Goal: Task Accomplishment & Management: Complete application form

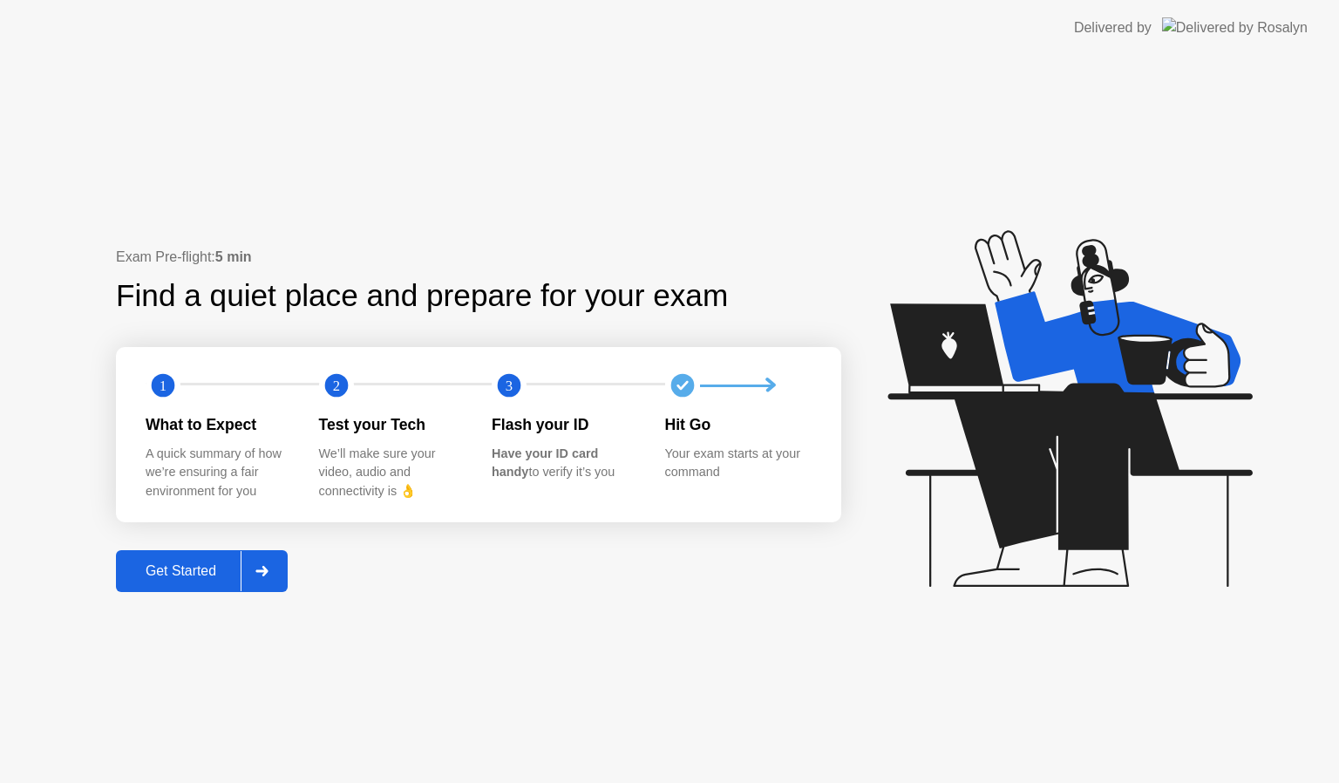
click at [222, 567] on div "Get Started" at bounding box center [180, 571] width 119 height 16
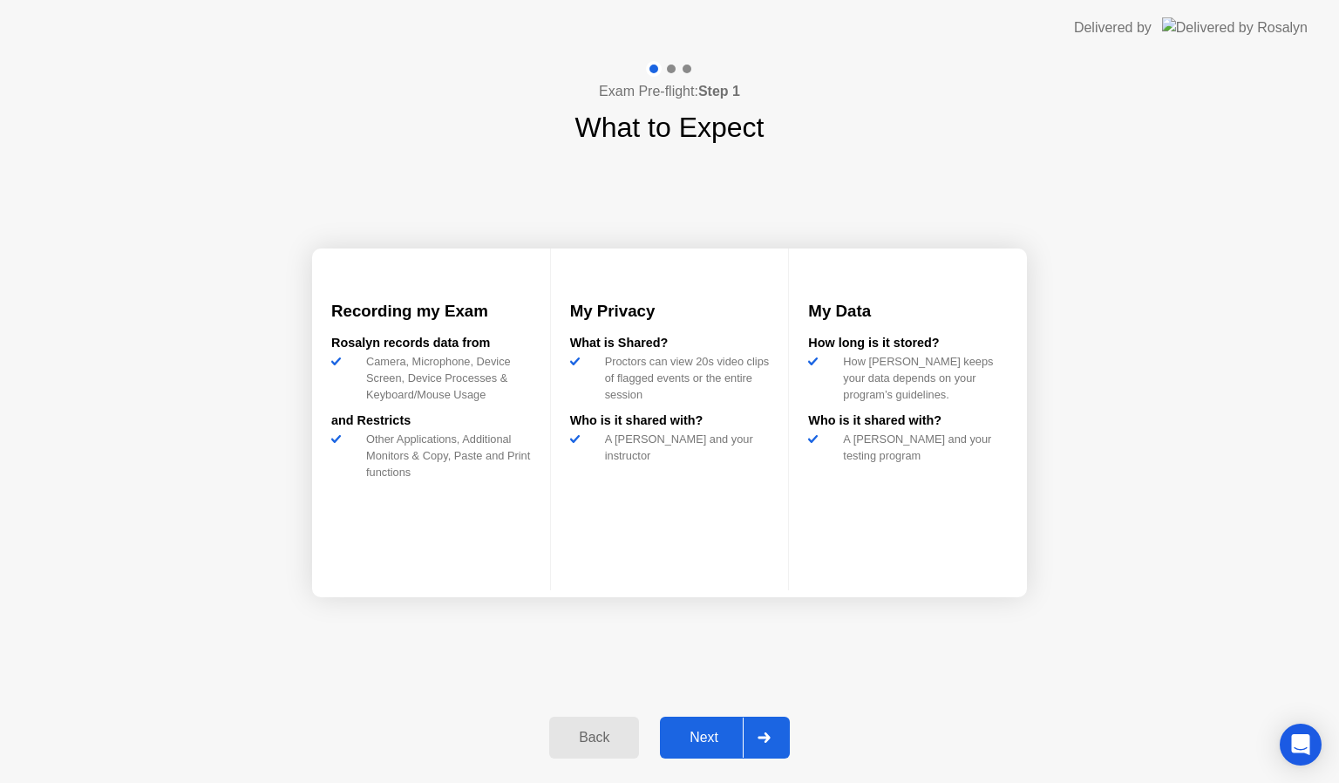
click at [709, 730] on div "Next" at bounding box center [704, 738] width 78 height 16
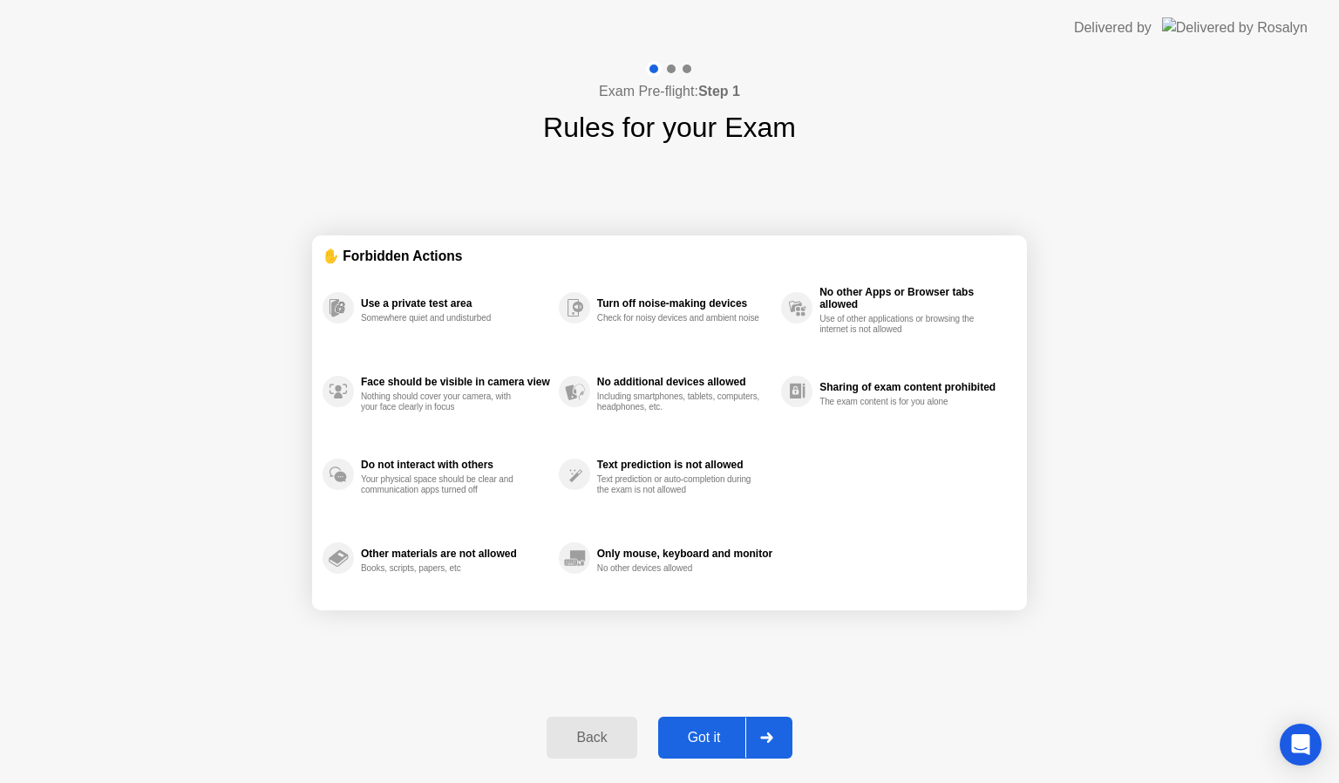
click at [709, 730] on div "Got it" at bounding box center [704, 738] width 82 height 16
select select "**********"
select select "*******"
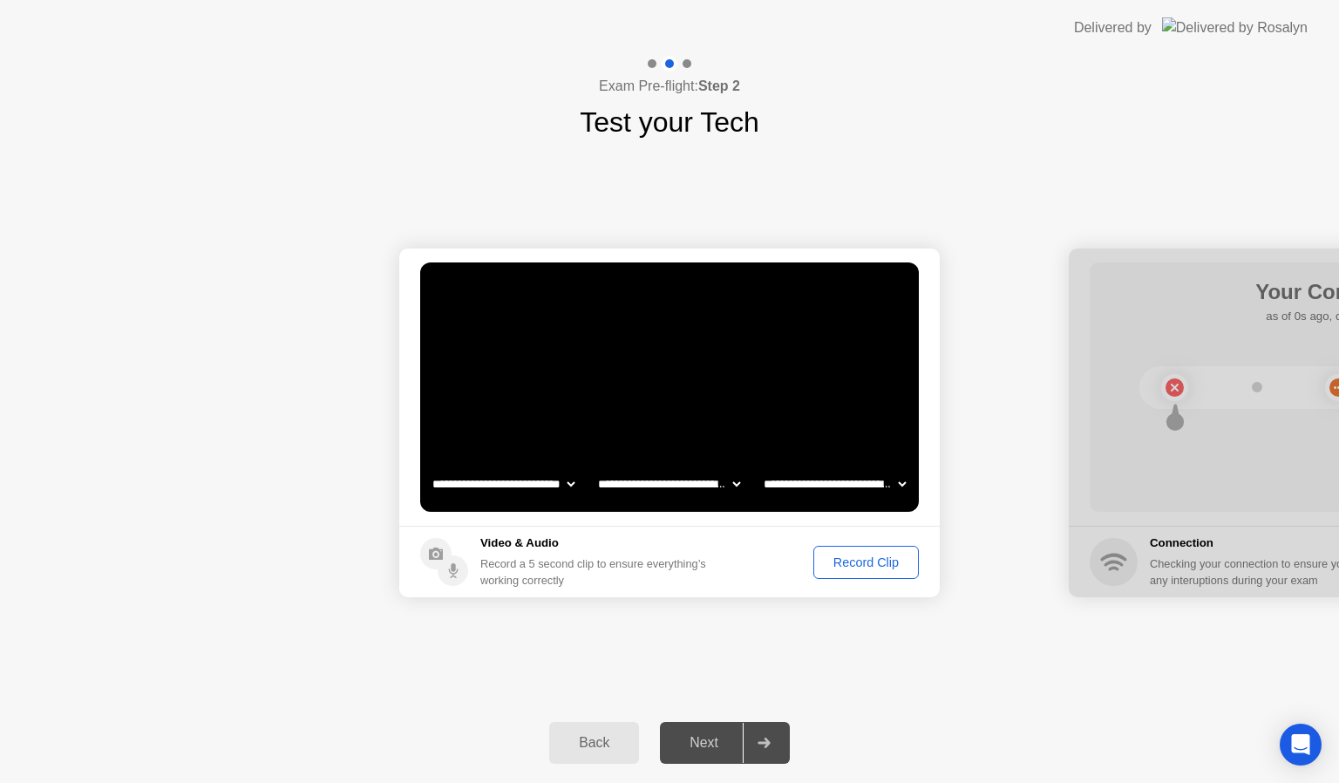
click at [864, 559] on div "Record Clip" at bounding box center [865, 562] width 93 height 14
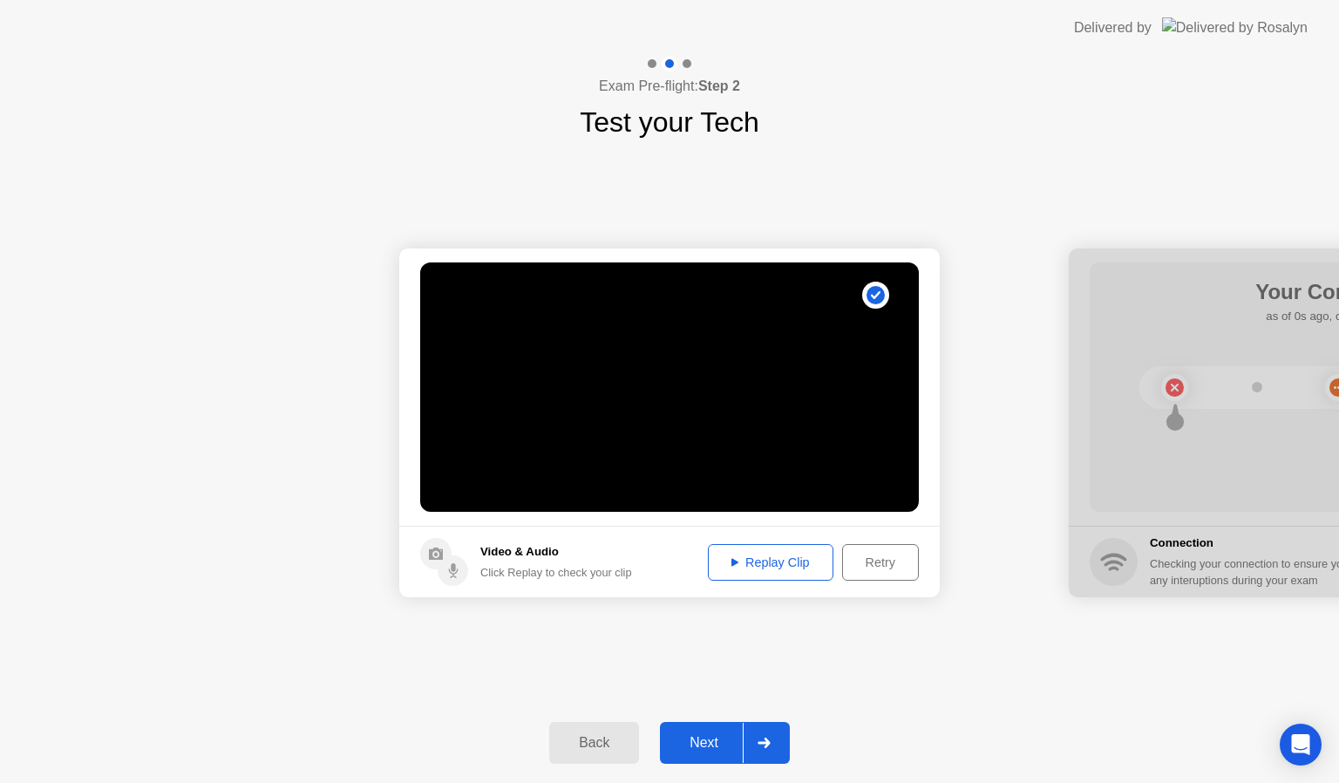
click at [729, 735] on div "Next" at bounding box center [704, 743] width 78 height 16
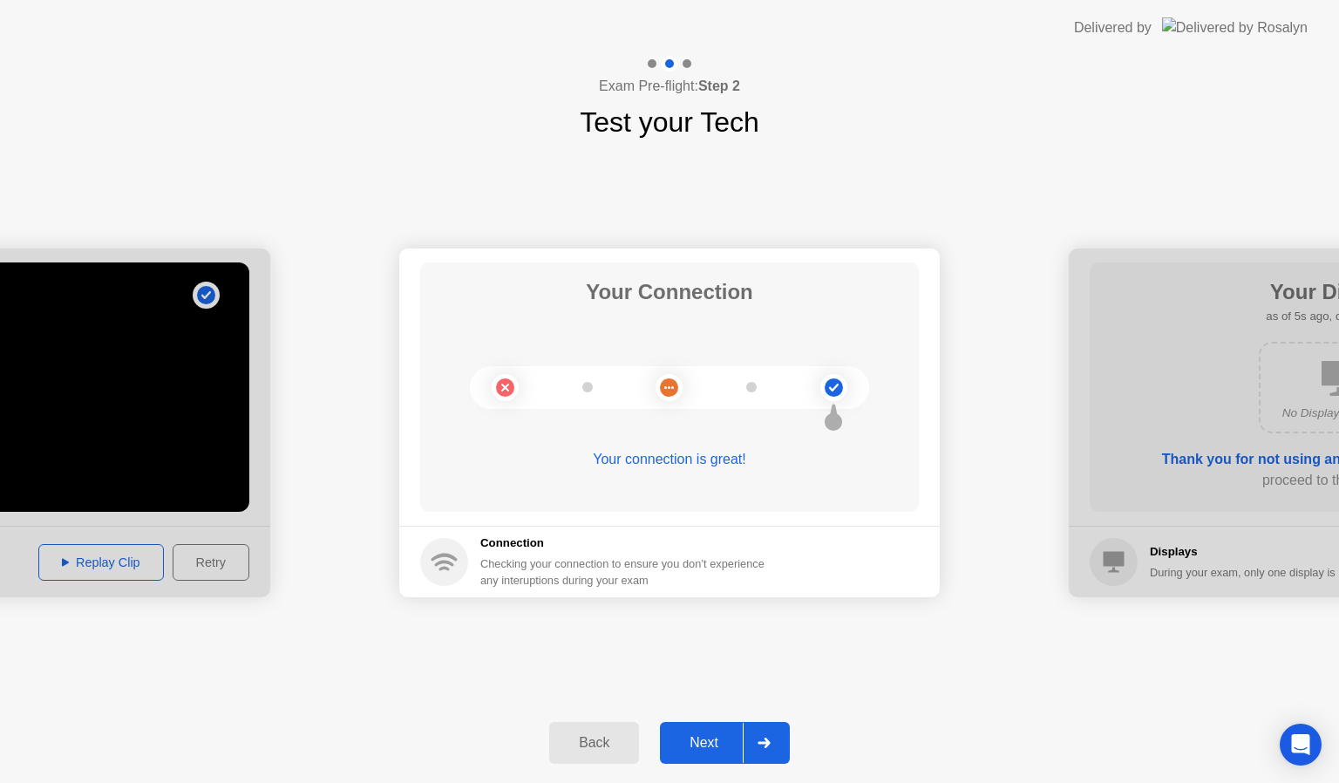
click at [700, 735] on div "Next" at bounding box center [704, 743] width 78 height 16
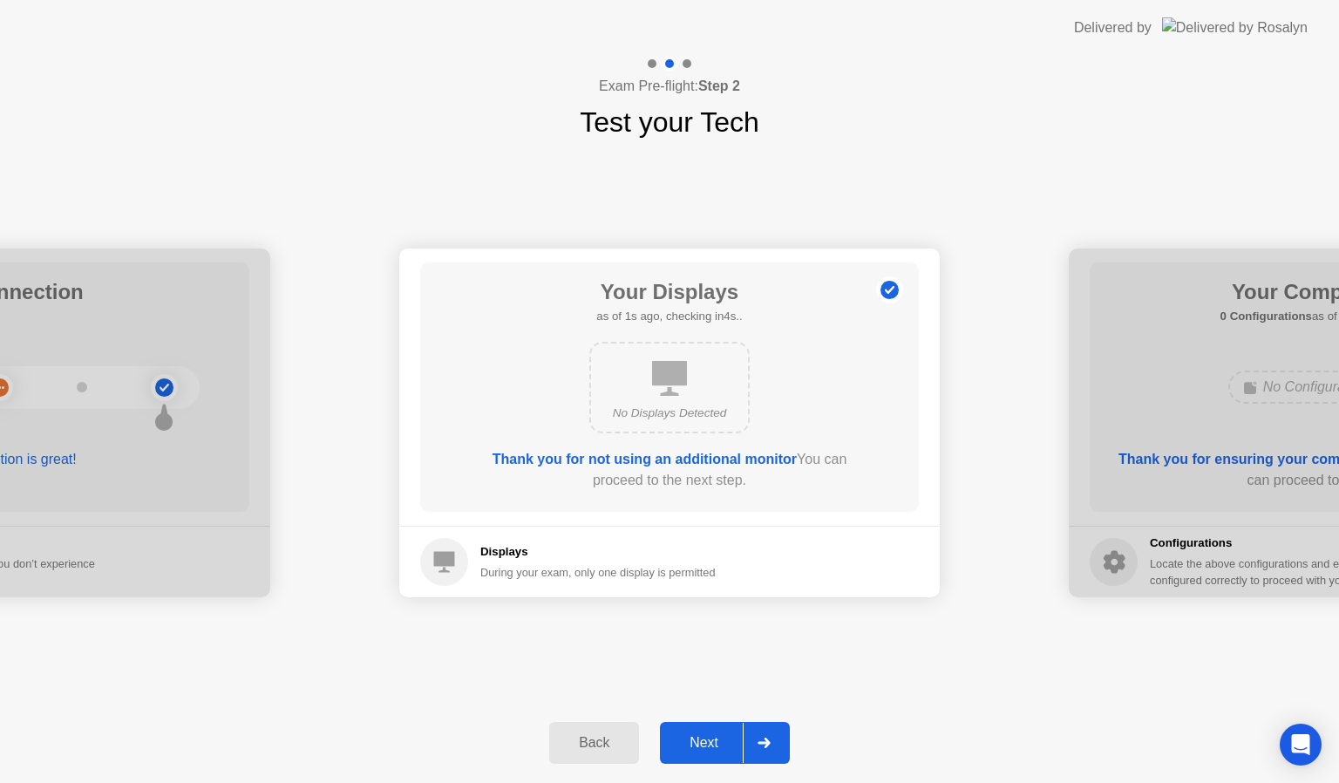
click at [765, 738] on icon at bounding box center [763, 742] width 12 height 10
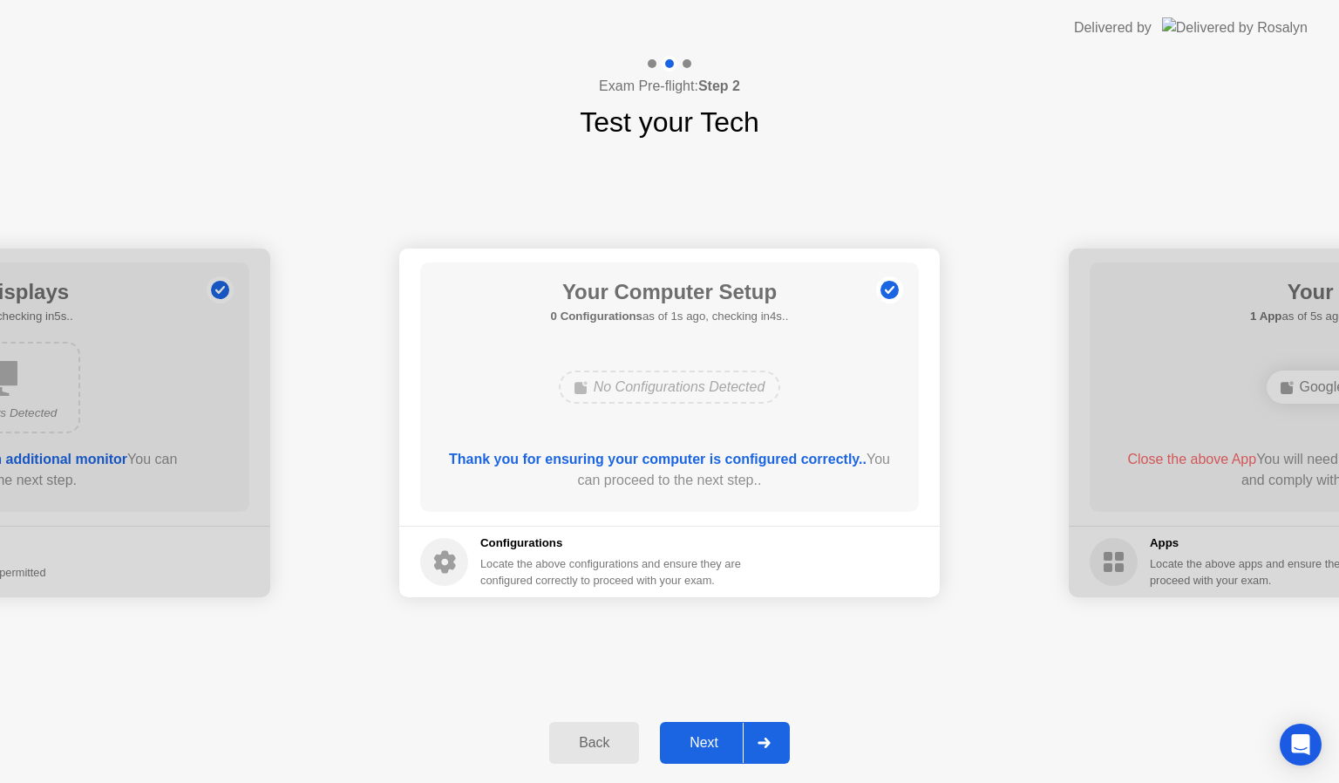
click at [708, 742] on div "Next" at bounding box center [704, 743] width 78 height 16
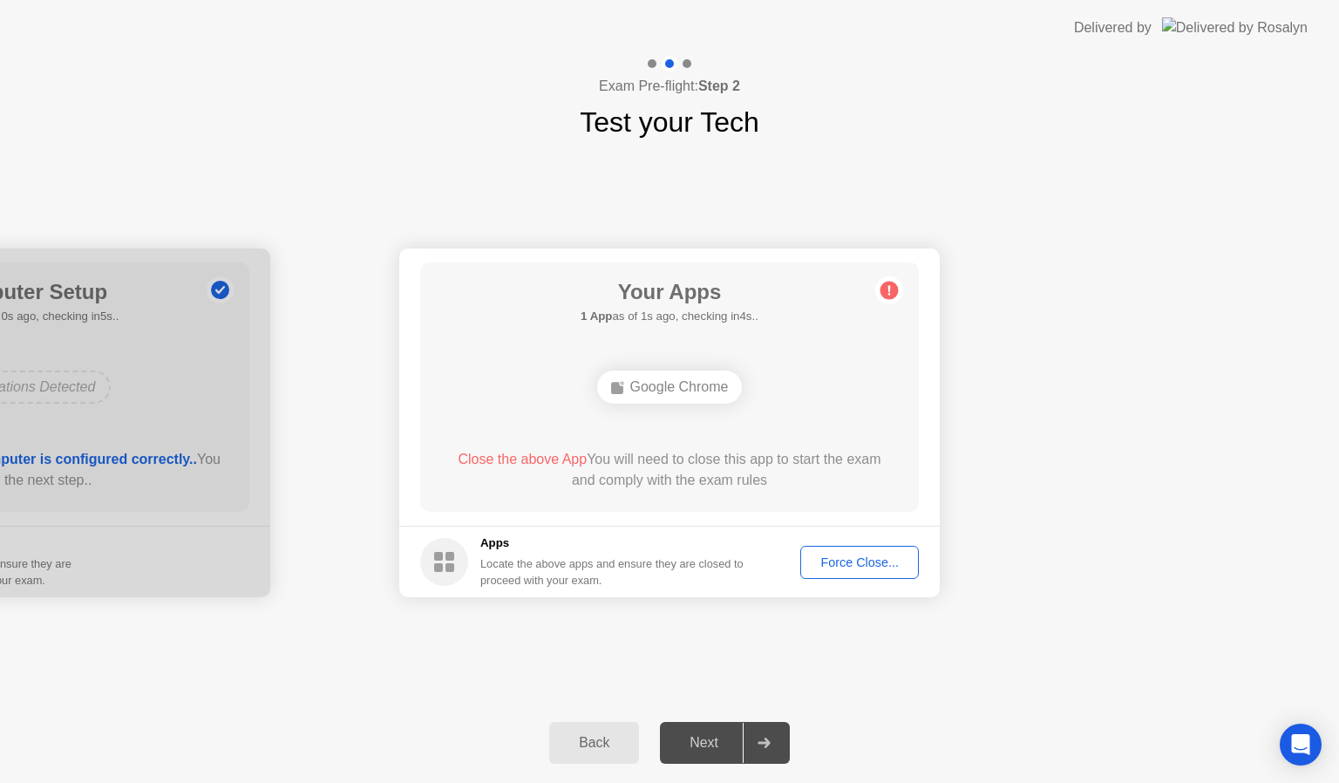
click at [842, 558] on div "Force Close..." at bounding box center [859, 562] width 106 height 14
click at [848, 564] on div "Force Close..." at bounding box center [859, 562] width 106 height 14
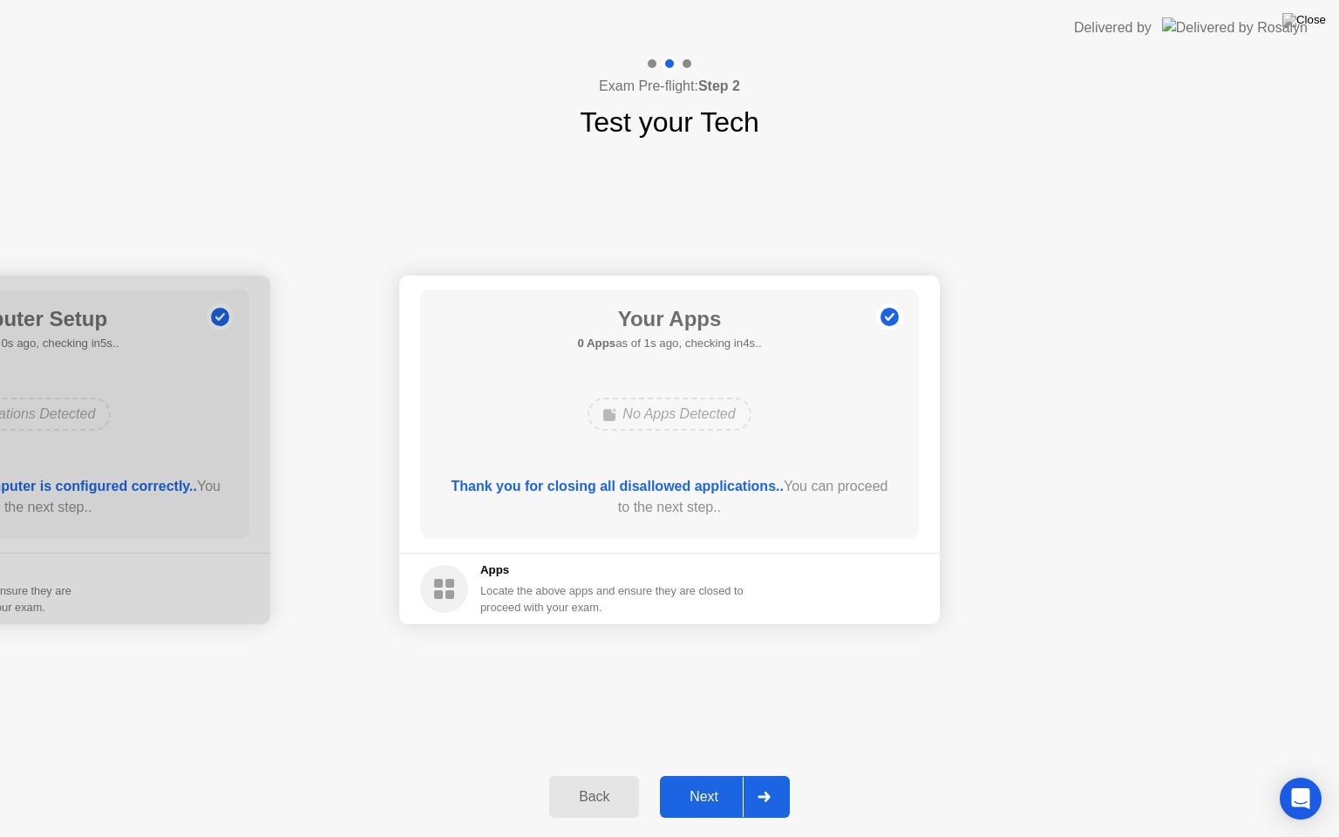
click at [706, 782] on div "Next" at bounding box center [704, 797] width 78 height 16
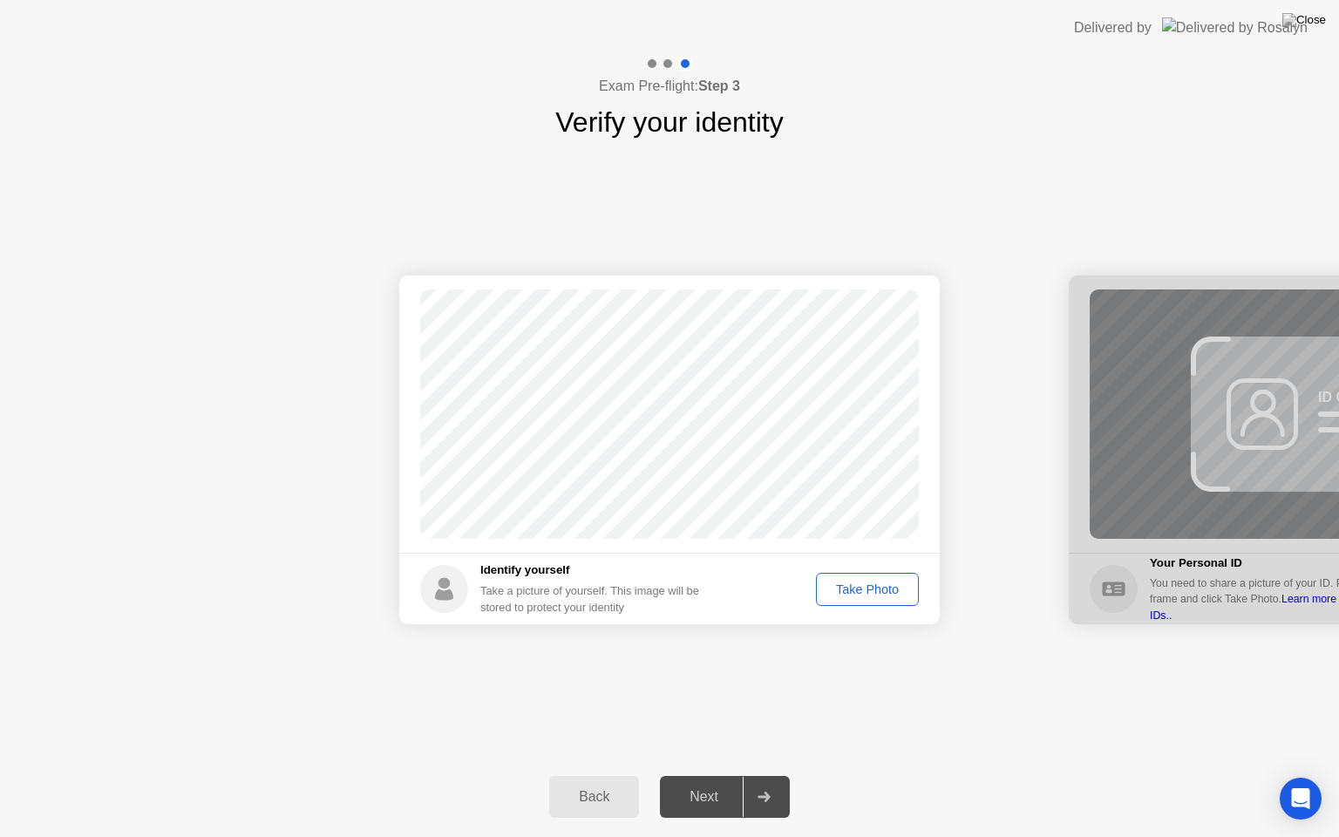
click at [879, 593] on div "Take Photo" at bounding box center [867, 589] width 91 height 14
click at [715, 782] on div "Next" at bounding box center [704, 797] width 78 height 16
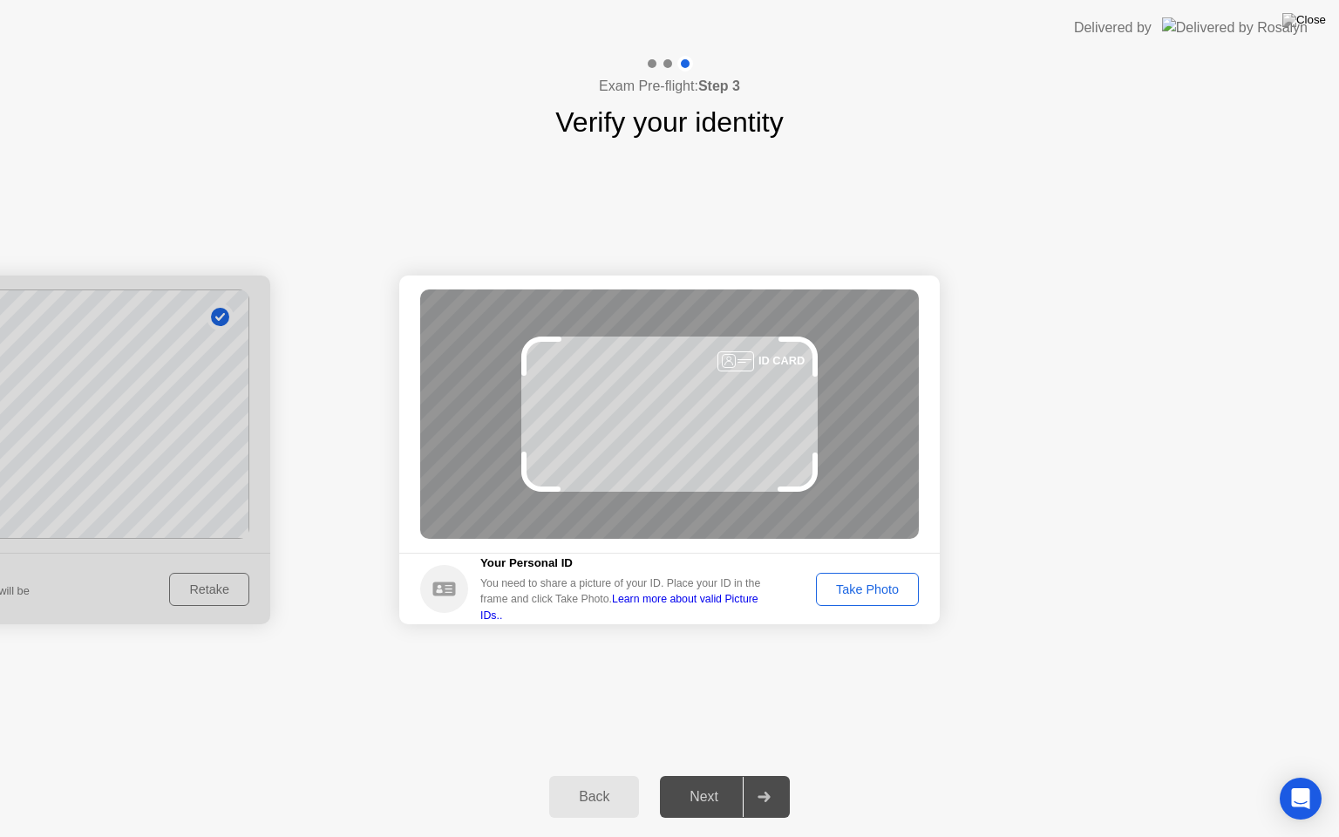
click at [856, 587] on div "Take Photo" at bounding box center [867, 589] width 91 height 14
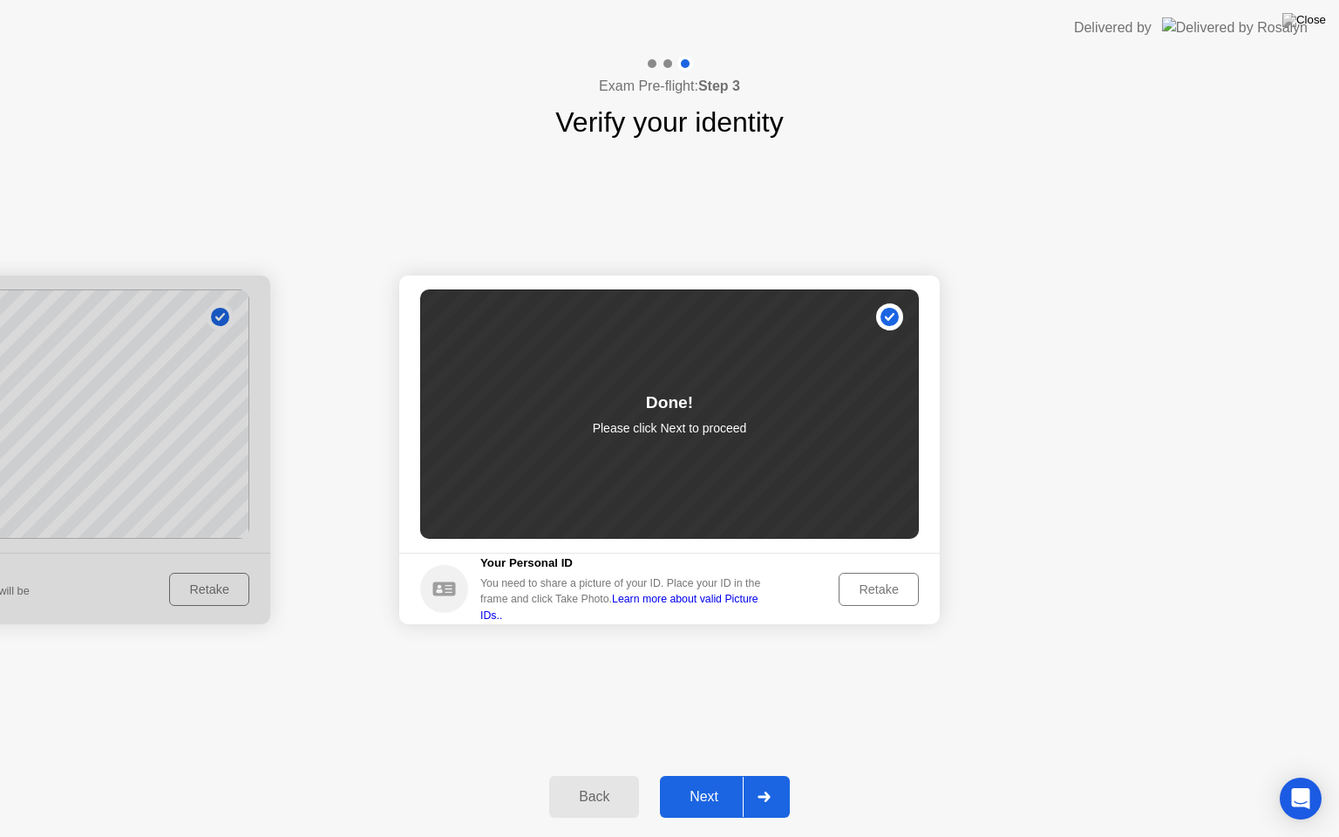
click at [702, 782] on div "Next" at bounding box center [704, 797] width 78 height 16
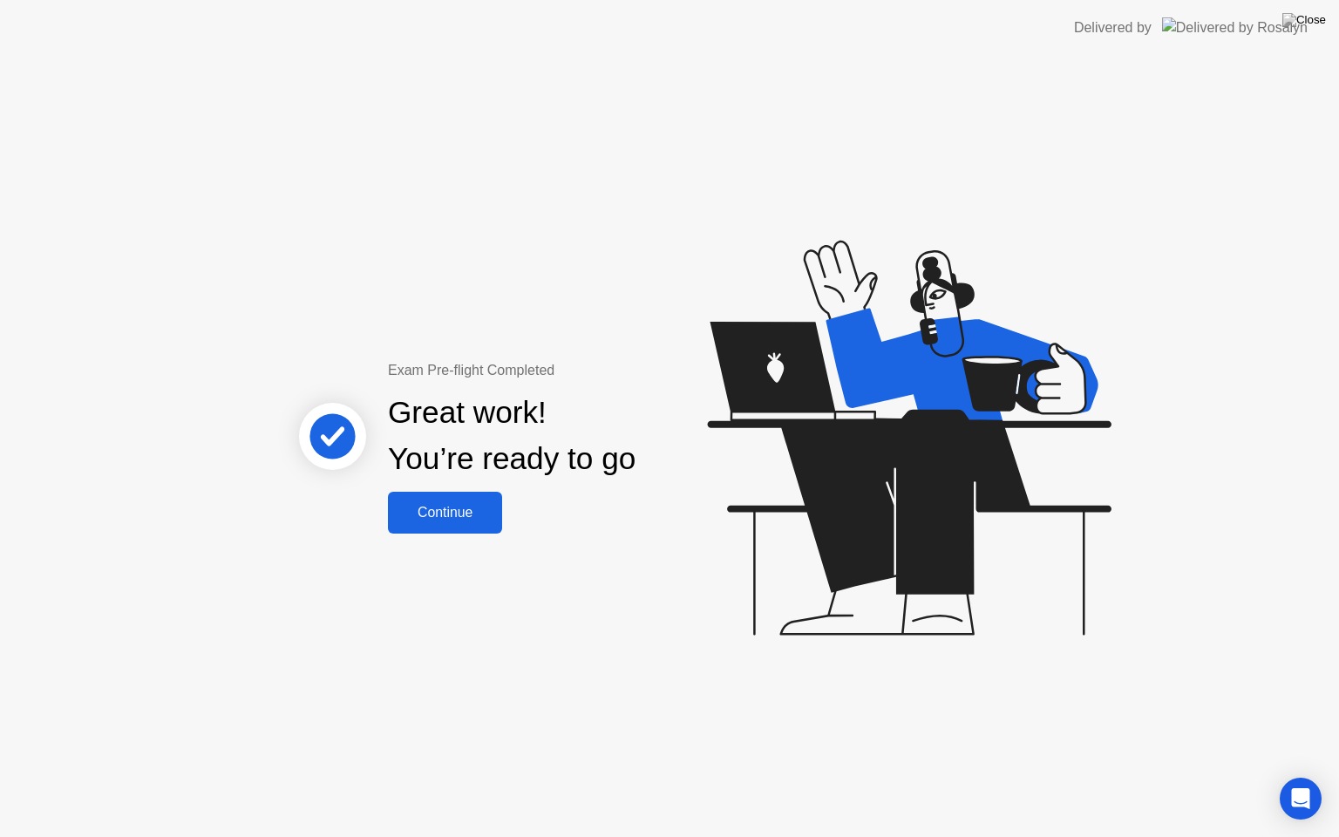
click at [472, 516] on div "Continue" at bounding box center [445, 513] width 104 height 16
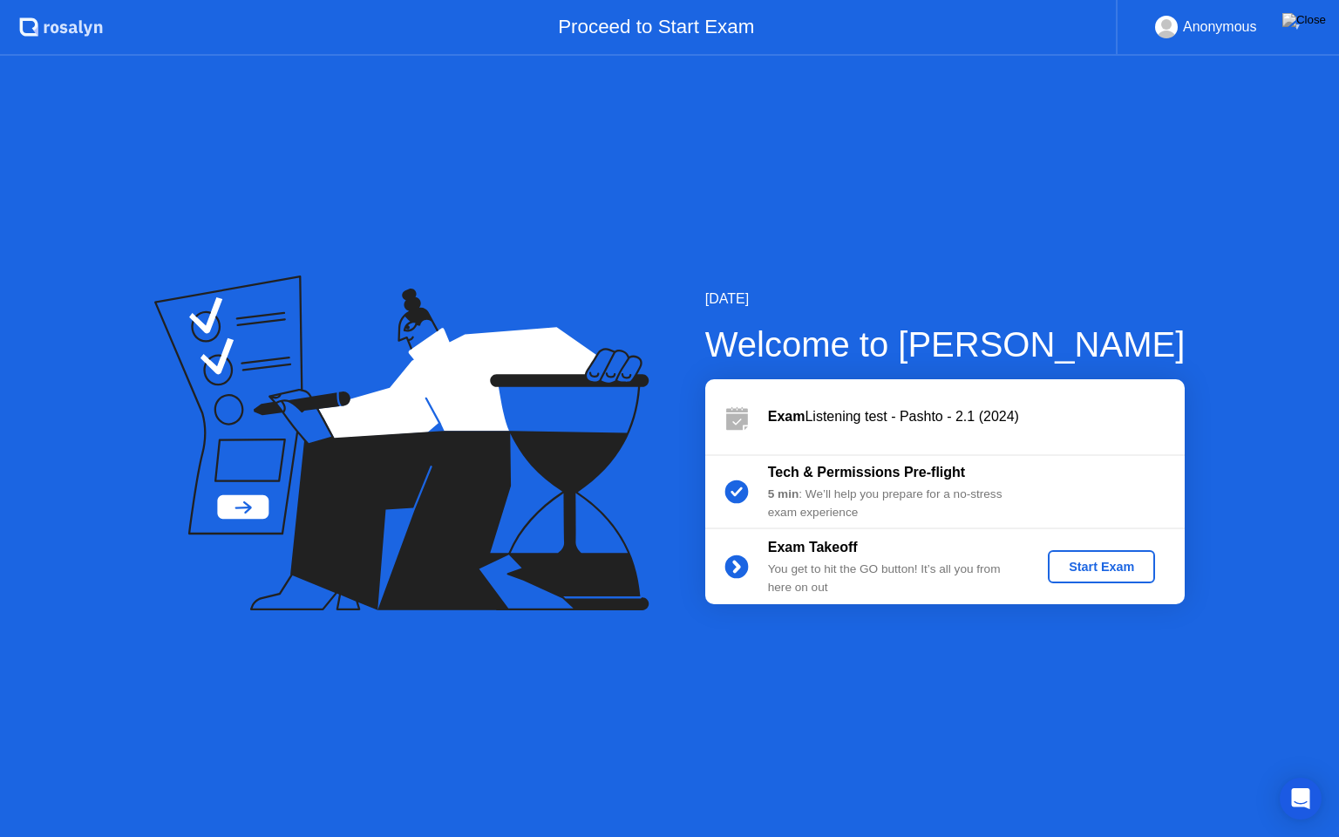
click at [1090, 560] on div "Start Exam" at bounding box center [1101, 567] width 93 height 14
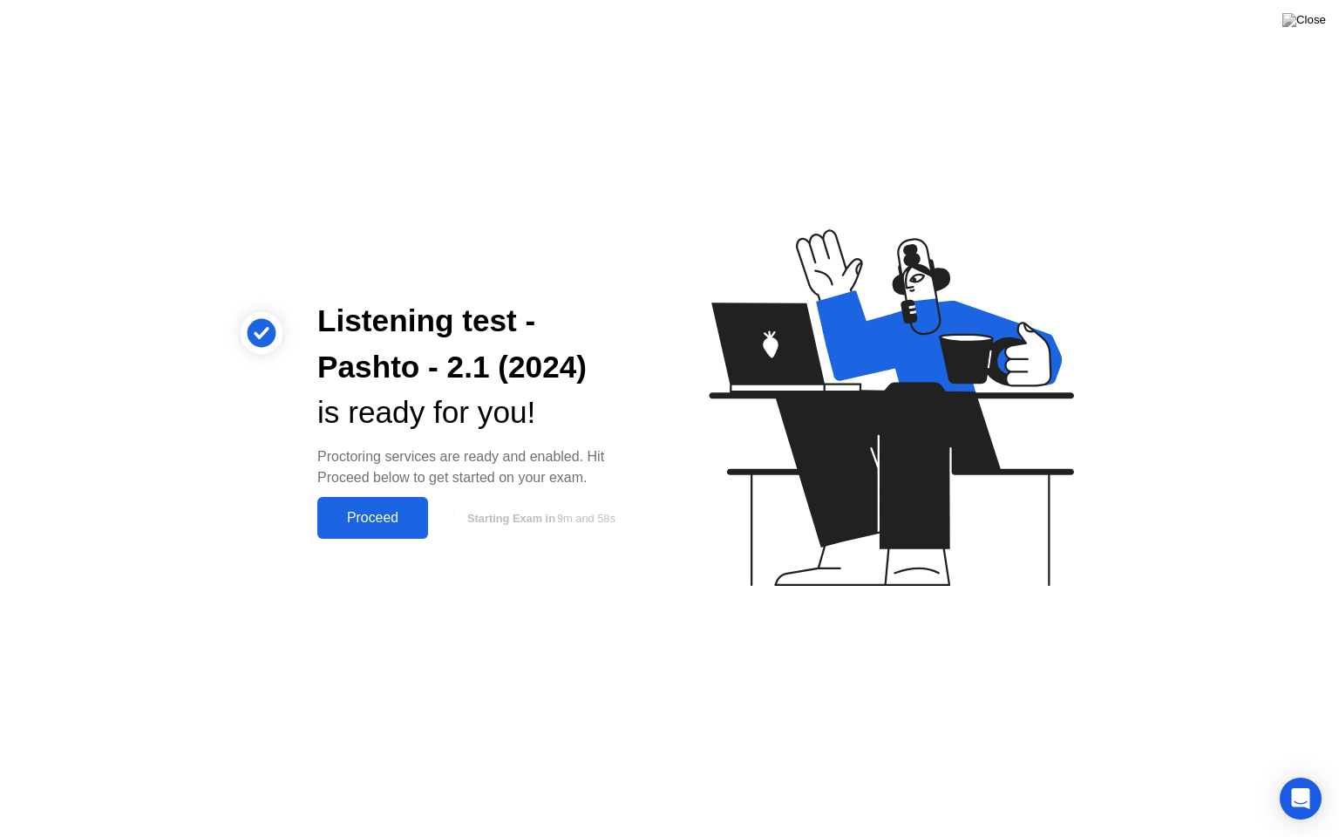
click at [376, 513] on div "Proceed" at bounding box center [372, 518] width 100 height 16
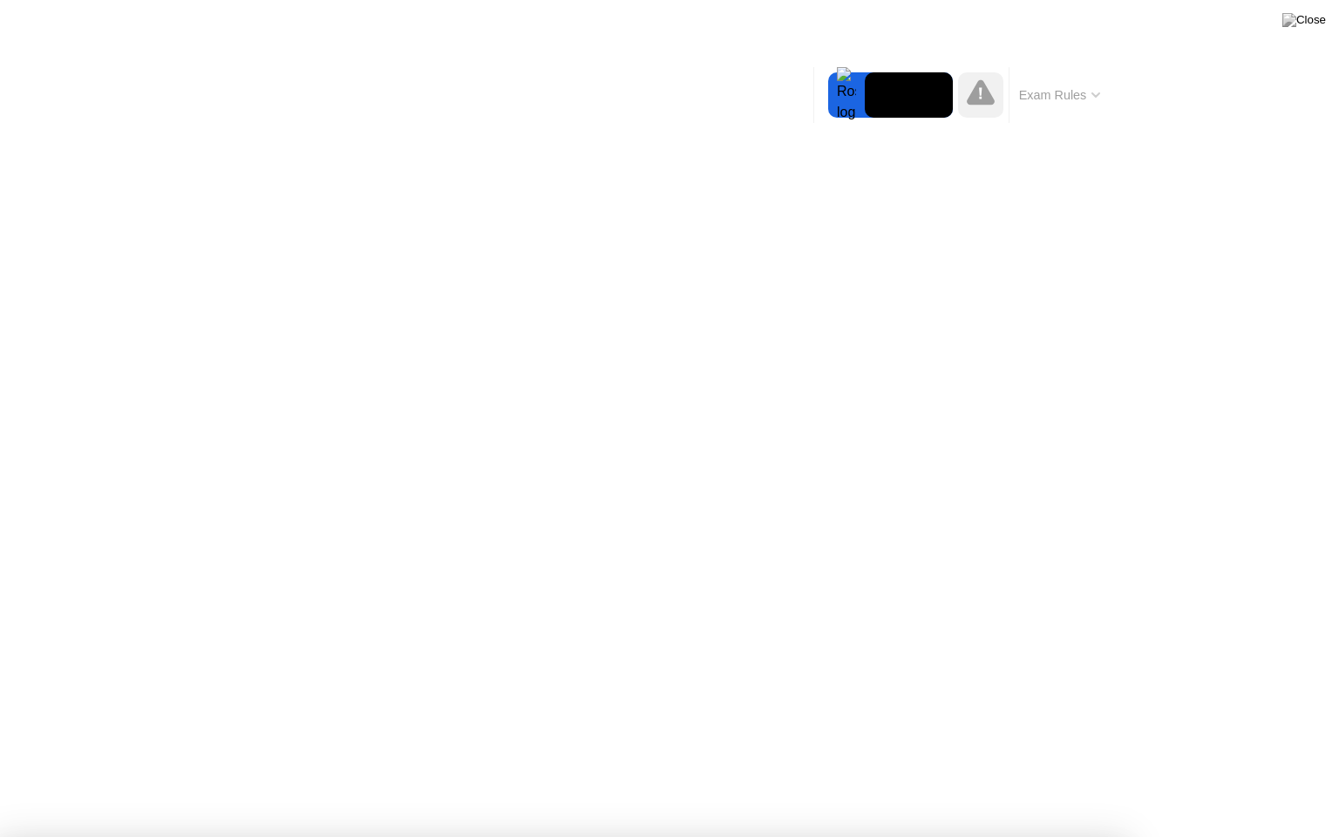
click at [49, 782] on div at bounding box center [669, 837] width 1339 height 0
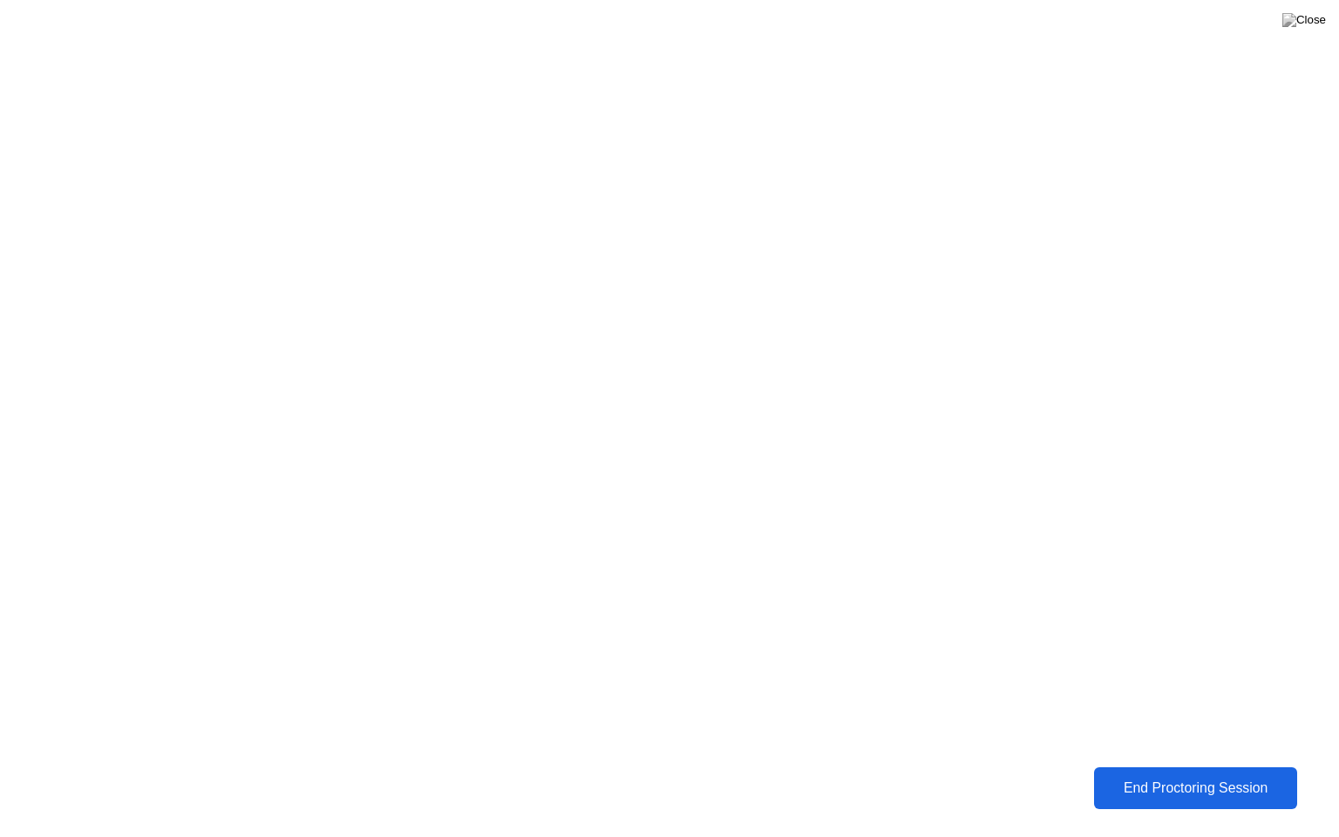
click at [1205, 782] on div "End Proctoring Session" at bounding box center [1195, 788] width 203 height 17
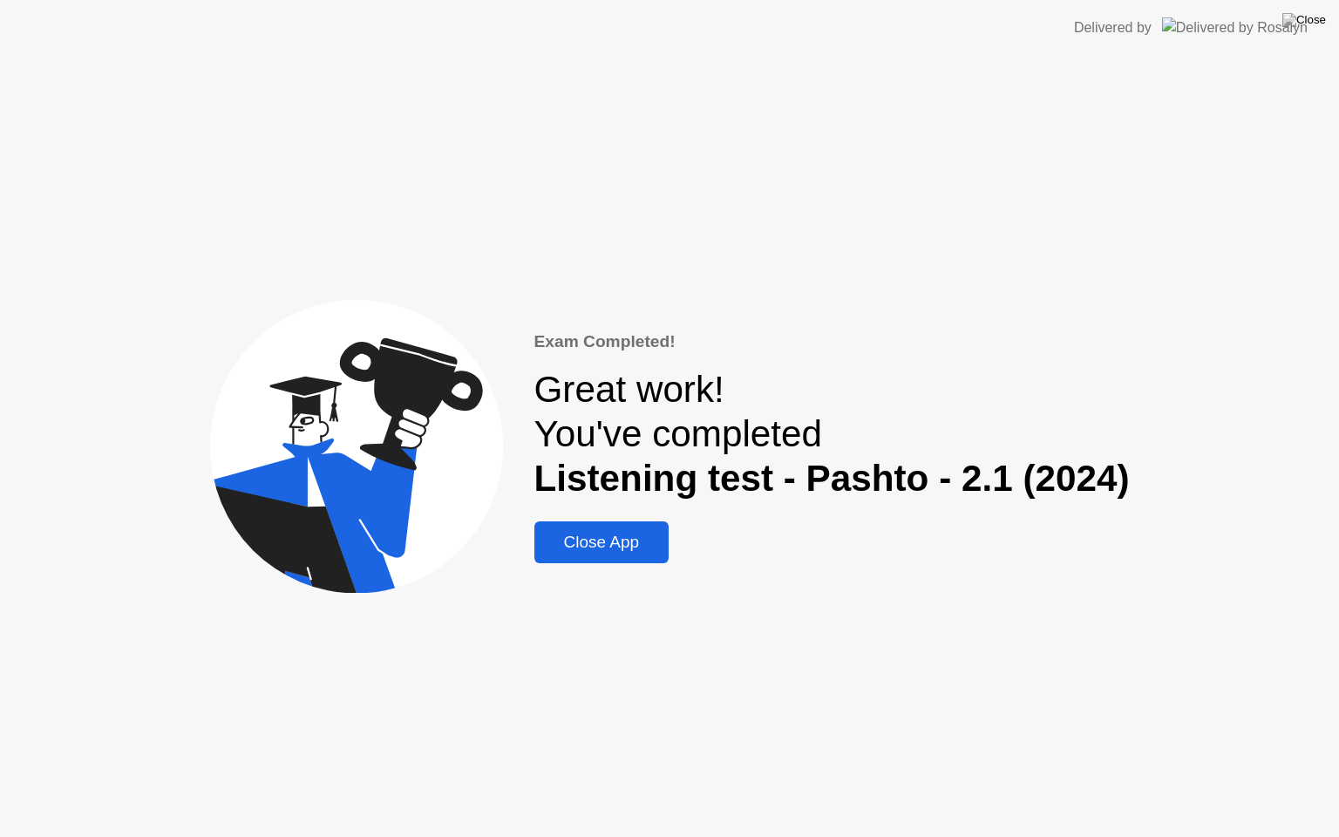
click at [631, 384] on div "Great work! You've completed Listening test - Pashto - 2.1 (2024)" at bounding box center [831, 434] width 595 height 132
click at [584, 534] on div "Close App" at bounding box center [602, 542] width 125 height 19
